Goal: Information Seeking & Learning: Learn about a topic

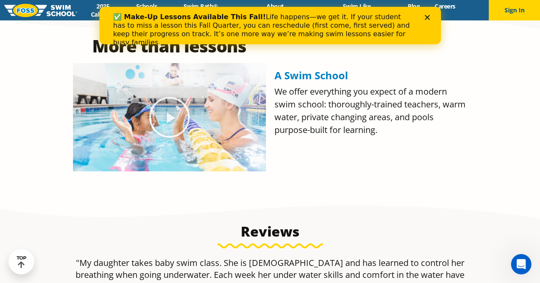
scroll to position [389, 0]
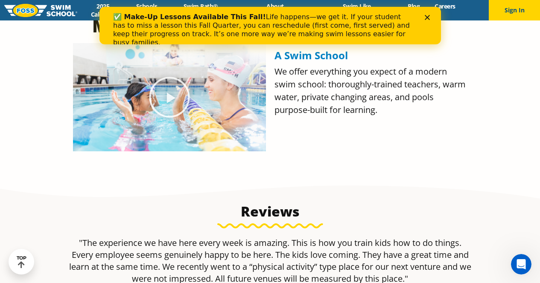
click at [427, 17] on icon "Close" at bounding box center [426, 17] width 5 height 5
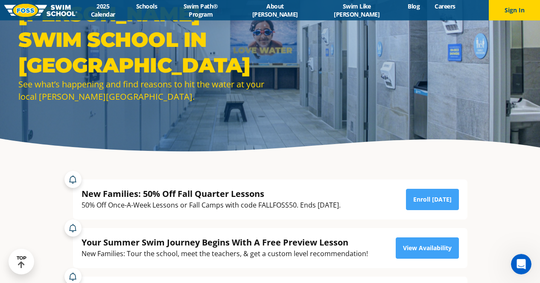
scroll to position [0, 0]
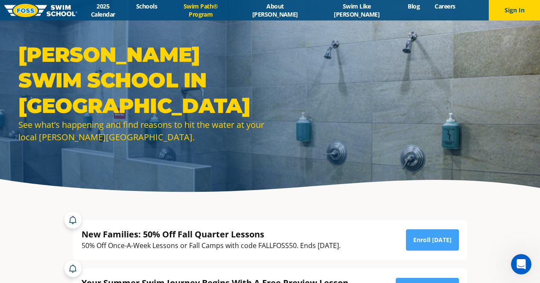
click at [219, 12] on link "Swim Path® Program" at bounding box center [201, 10] width 72 height 16
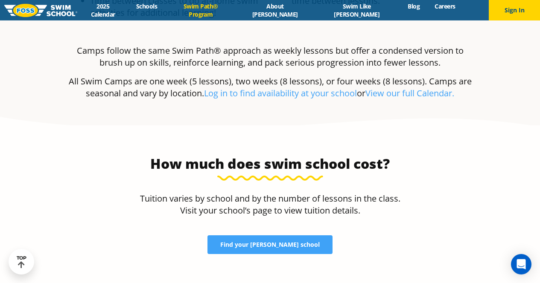
scroll to position [1700, 0]
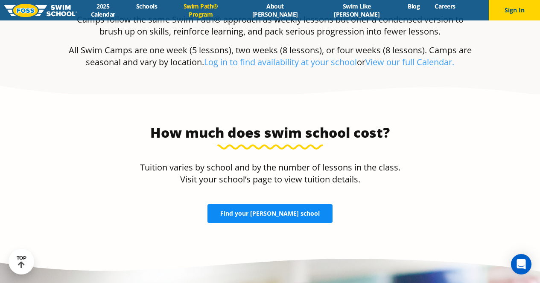
click at [254, 204] on link "Find your FOSS school" at bounding box center [269, 213] width 125 height 19
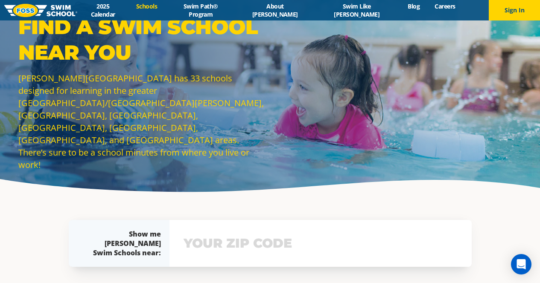
click at [225, 249] on input "text" at bounding box center [320, 243] width 278 height 25
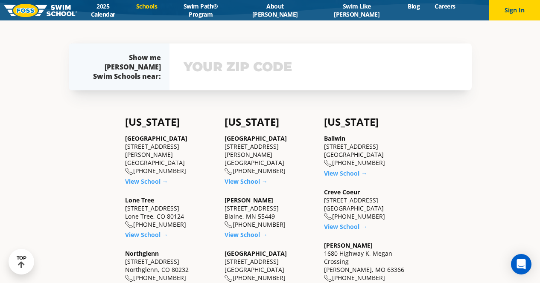
scroll to position [177, 0]
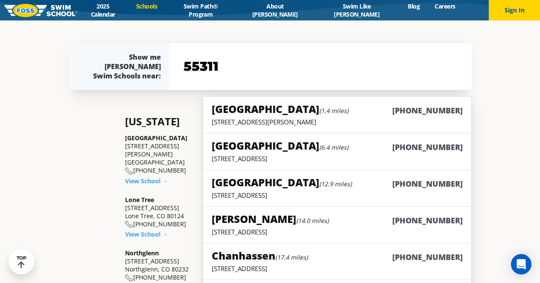
type input "55311"
click at [285, 125] on p "9455 Garland Lane, Maple Grove, MN 55311" at bounding box center [337, 122] width 250 height 9
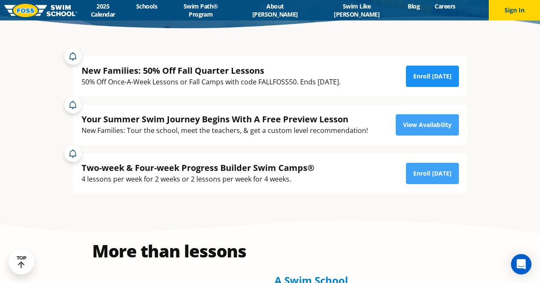
scroll to position [143, 0]
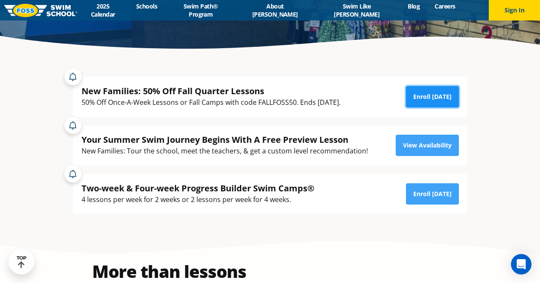
click at [442, 92] on link "Enroll [DATE]" at bounding box center [432, 96] width 53 height 21
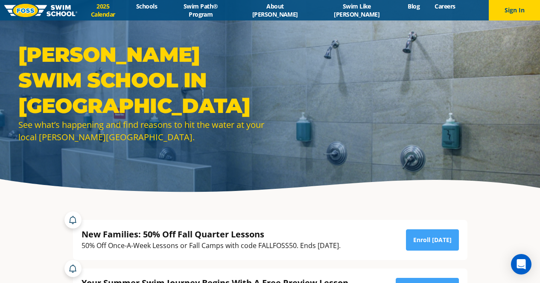
click at [121, 10] on link "2025 Calendar" at bounding box center [103, 10] width 52 height 16
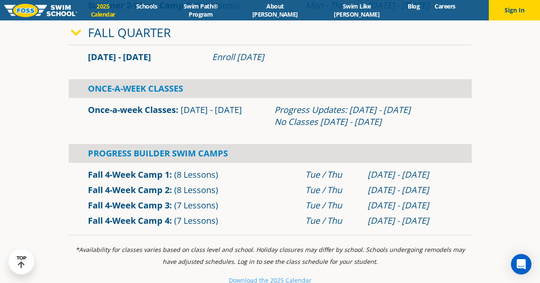
scroll to position [532, 0]
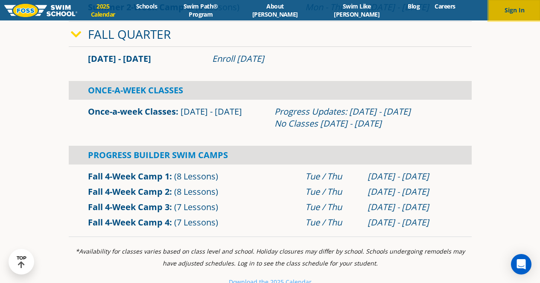
click at [500, 15] on button "Sign In" at bounding box center [513, 10] width 51 height 20
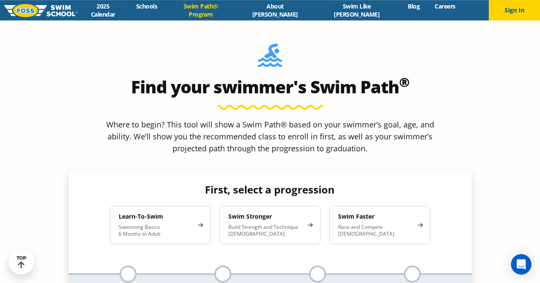
scroll to position [758, 0]
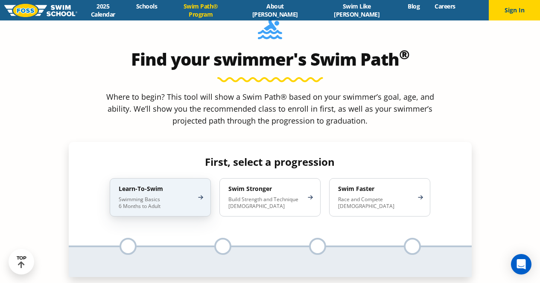
click at [143, 196] on p "Swimming Basics 6 Months to Adult" at bounding box center [156, 203] width 75 height 14
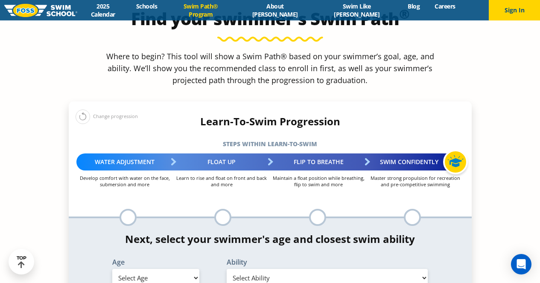
scroll to position [799, 0]
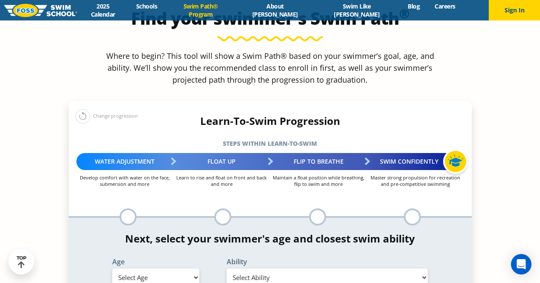
click at [194, 269] on select "Select Age 6 months - 1 year 1 year 2 years 3 years 4 years 5 years 6 years 7 y…" at bounding box center [155, 278] width 87 height 18
select select "3-years"
click option "3 years" at bounding box center [0, 0] width 0 height 0
select select "3-years-when-in-the-water-reliant-on-a-life-jacket-or-floatation-device"
click option "When in the water, reliant on a life jacket or floatation device" at bounding box center [0, 0] width 0 height 0
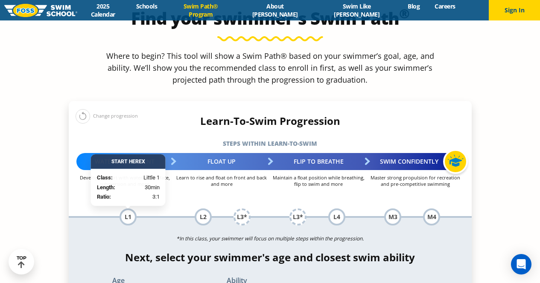
click at [104, 218] on div "*In this class, your swimmer will focus on multiple steps within the progressio…" at bounding box center [270, 270] width 403 height 105
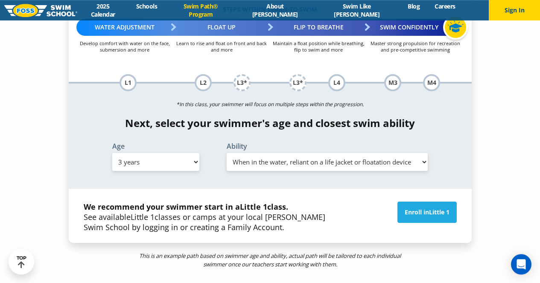
scroll to position [942, 0]
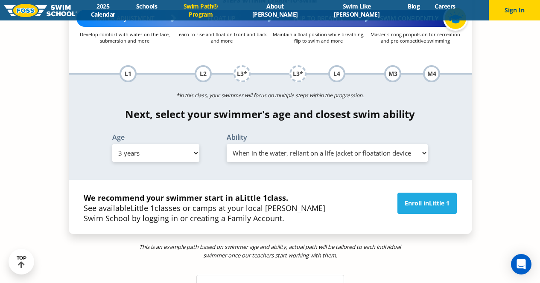
click at [253, 275] on div "More about the Learn-To-Swim Progression →" at bounding box center [270, 285] width 148 height 21
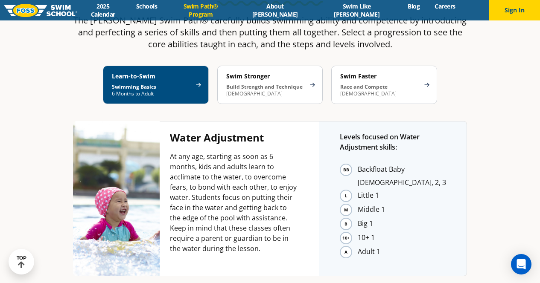
scroll to position [1598, 0]
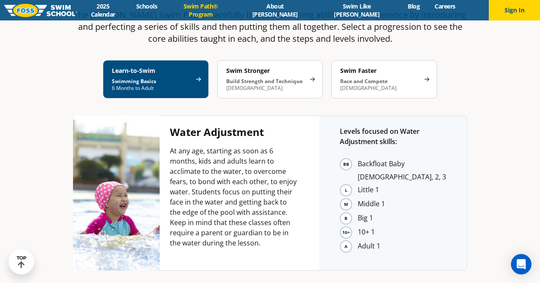
click at [358, 198] on li "Middle 1" at bounding box center [402, 204] width 88 height 13
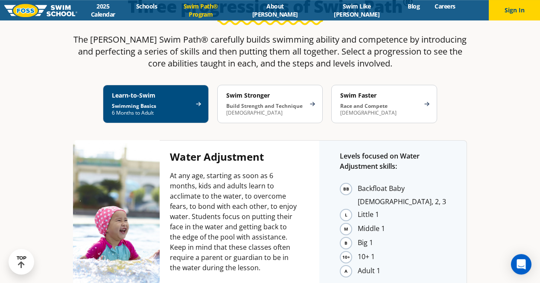
scroll to position [1423, 0]
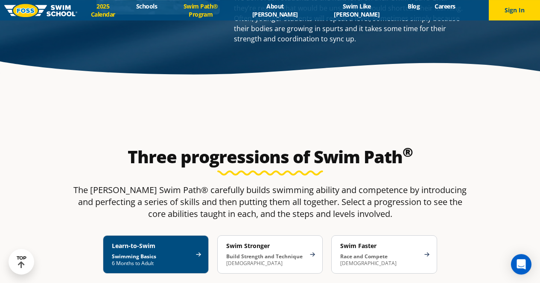
click at [128, 13] on link "2025 Calendar" at bounding box center [103, 10] width 52 height 16
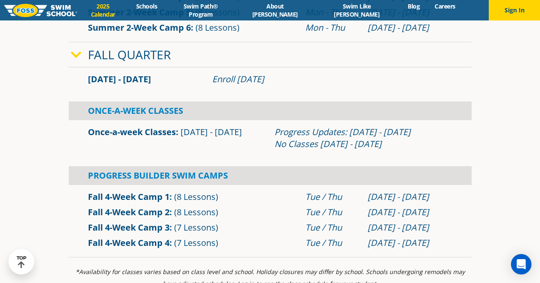
scroll to position [532, 0]
